Goal: Navigation & Orientation: Go to known website

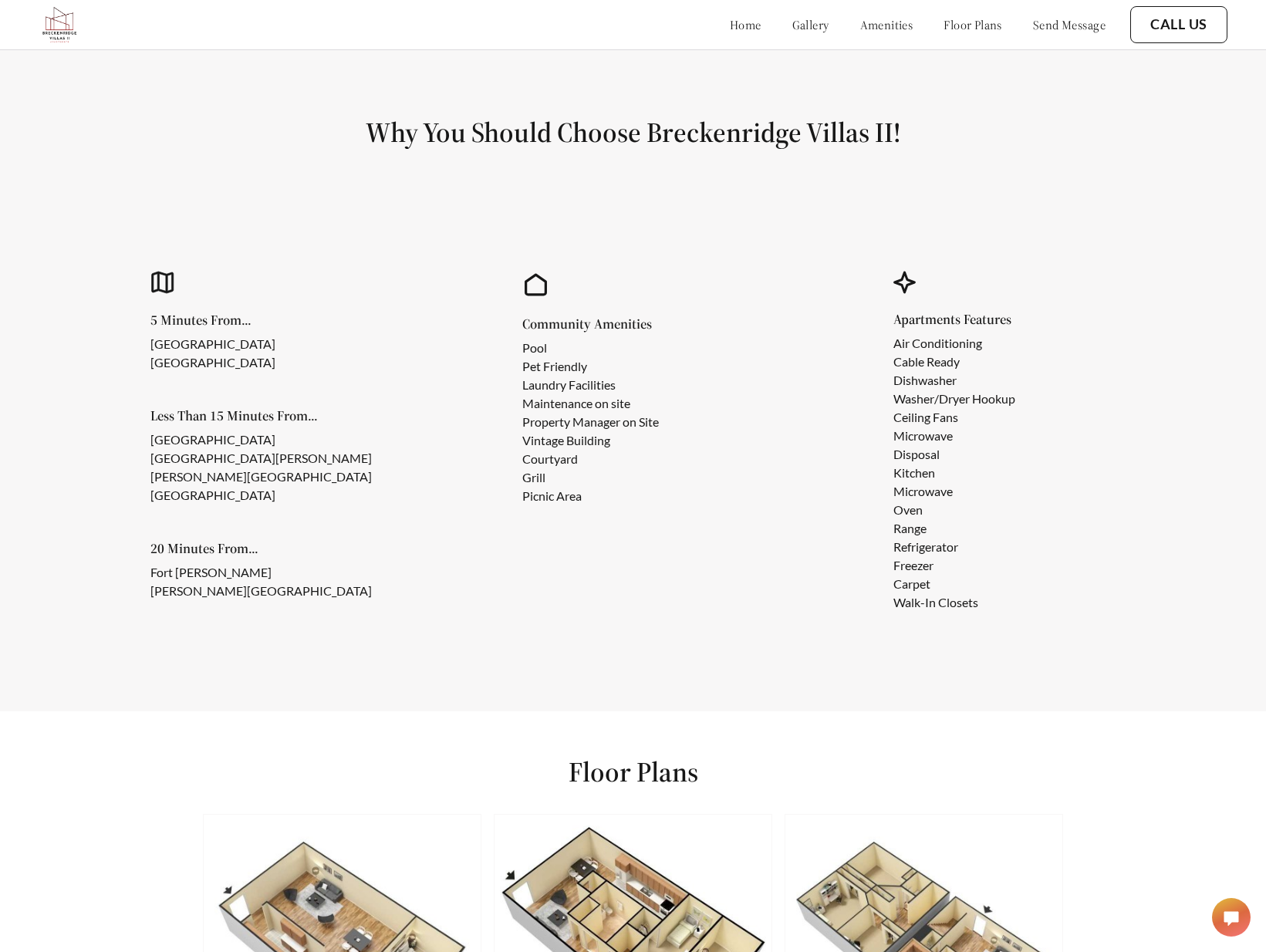
scroll to position [1605, 0]
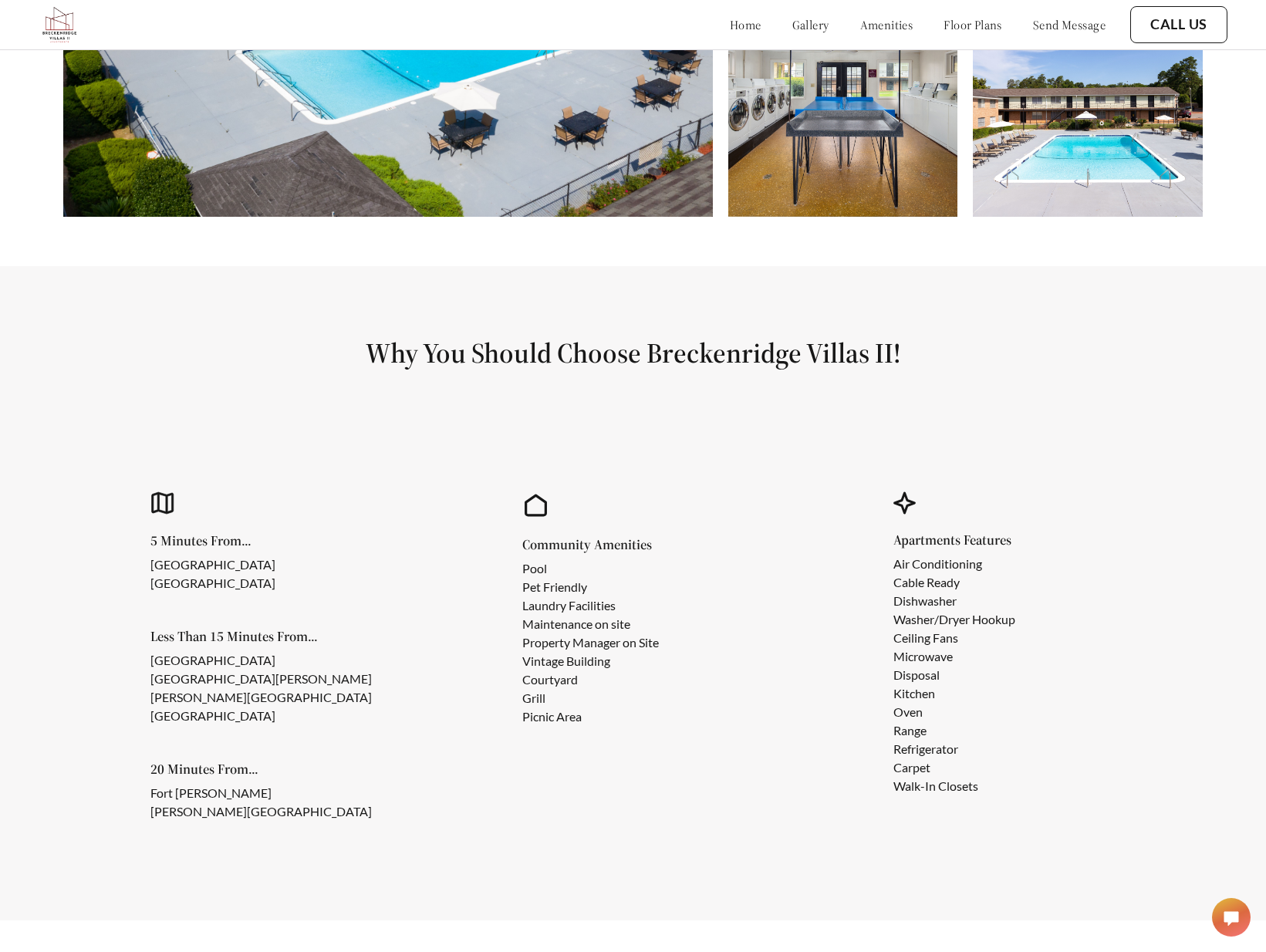
scroll to position [1468, 0]
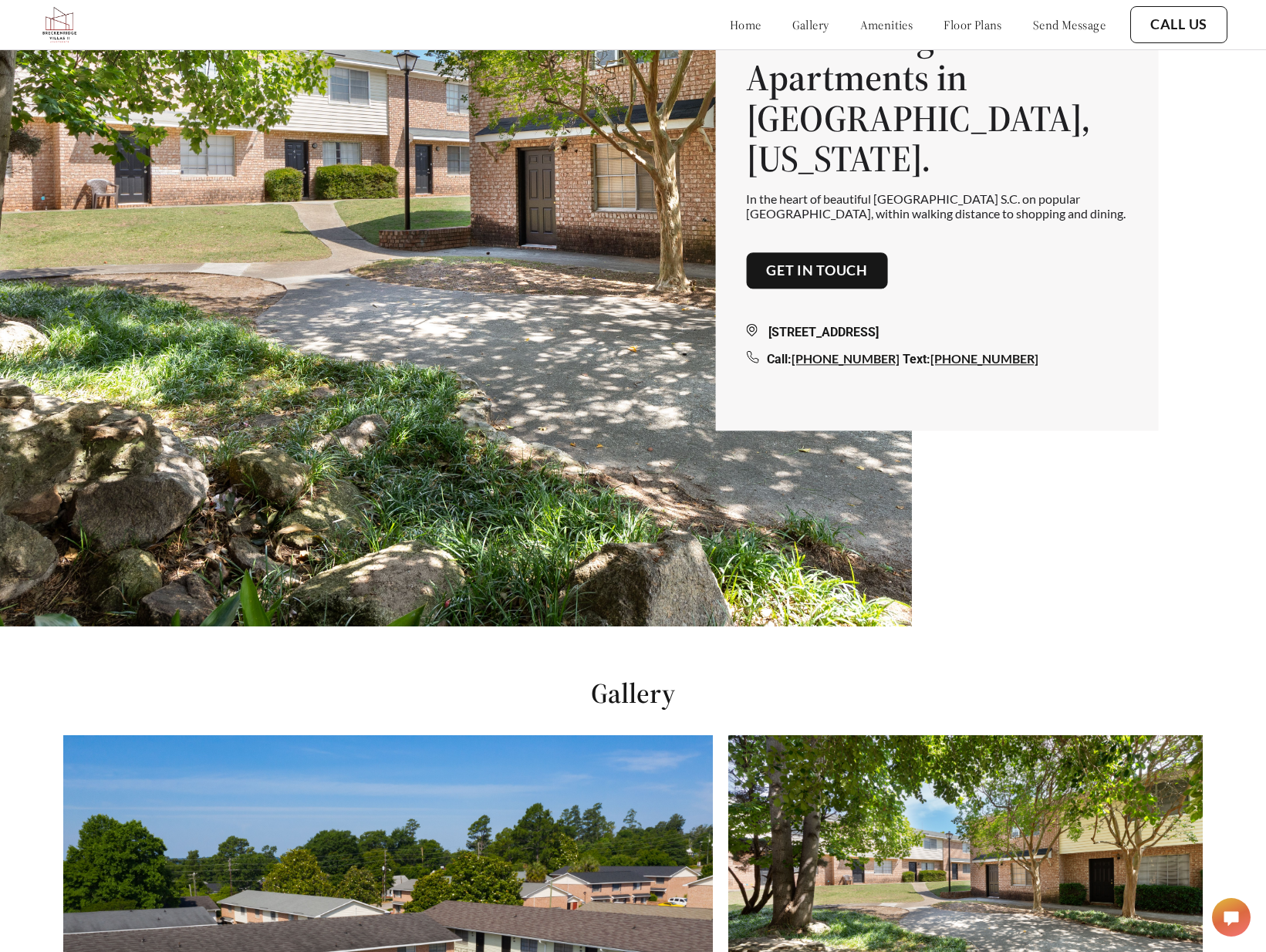
scroll to position [278, 0]
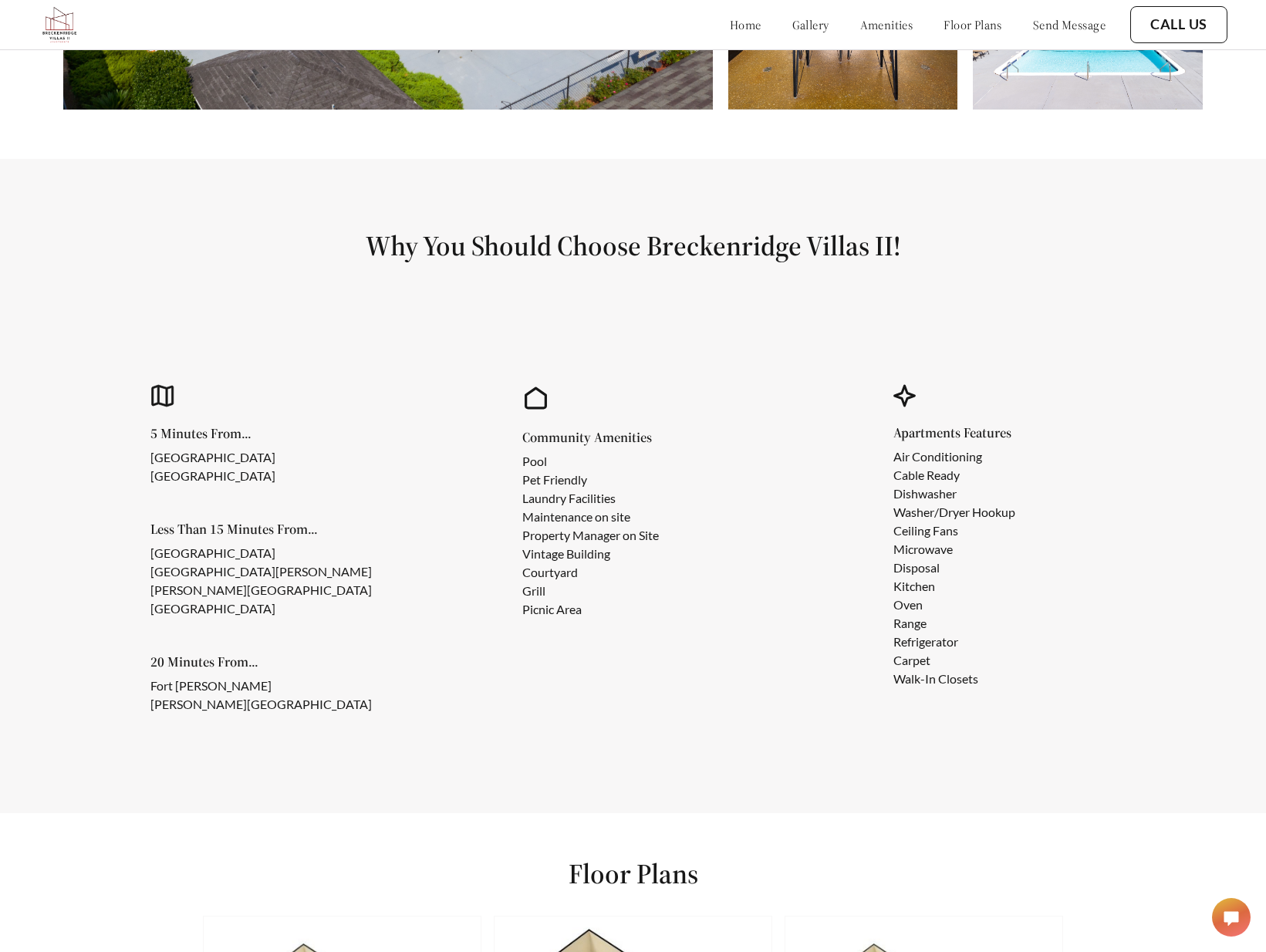
scroll to position [1482, 0]
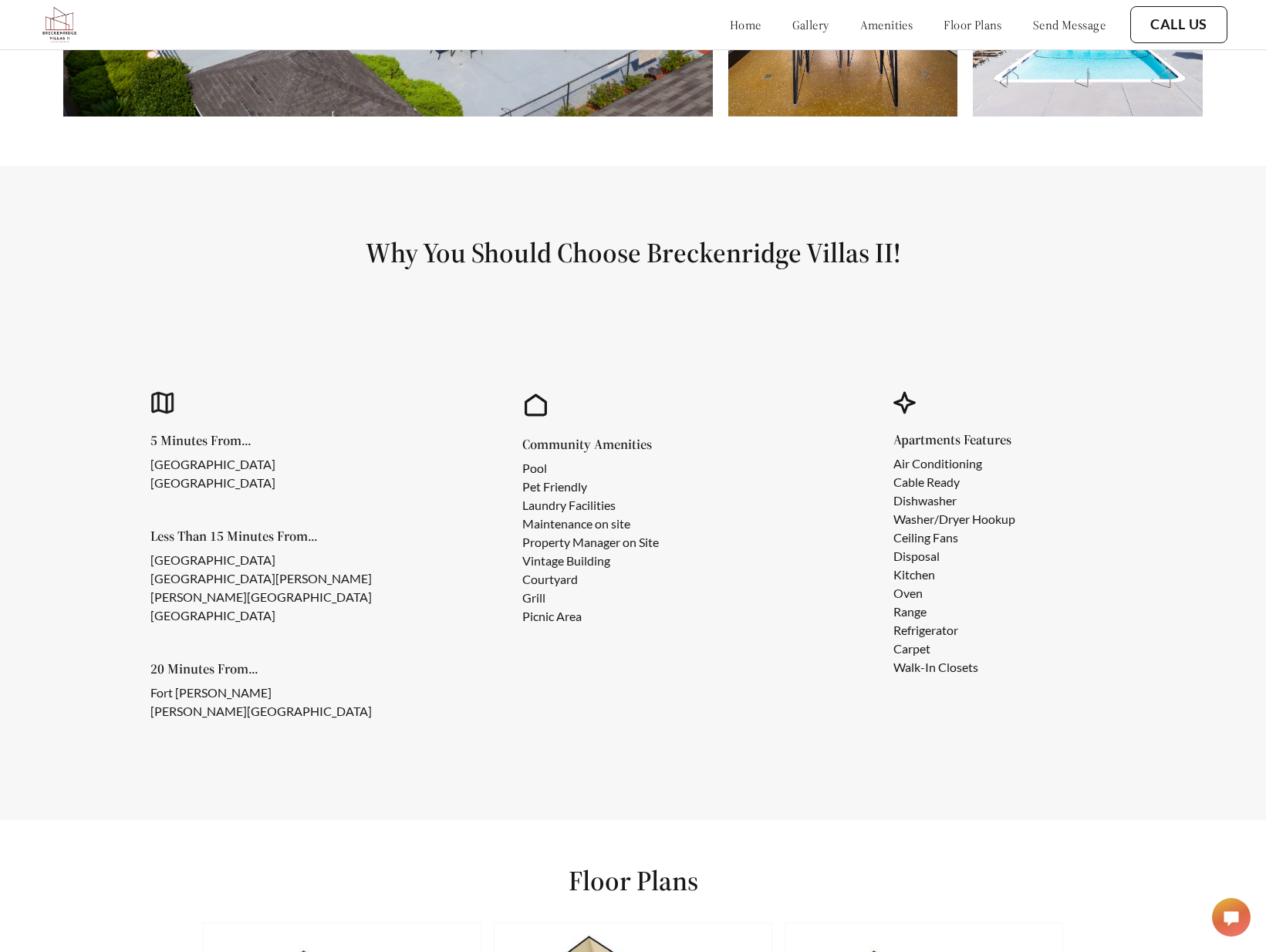
scroll to position [1482, 0]
